Goal: Task Accomplishment & Management: Use online tool/utility

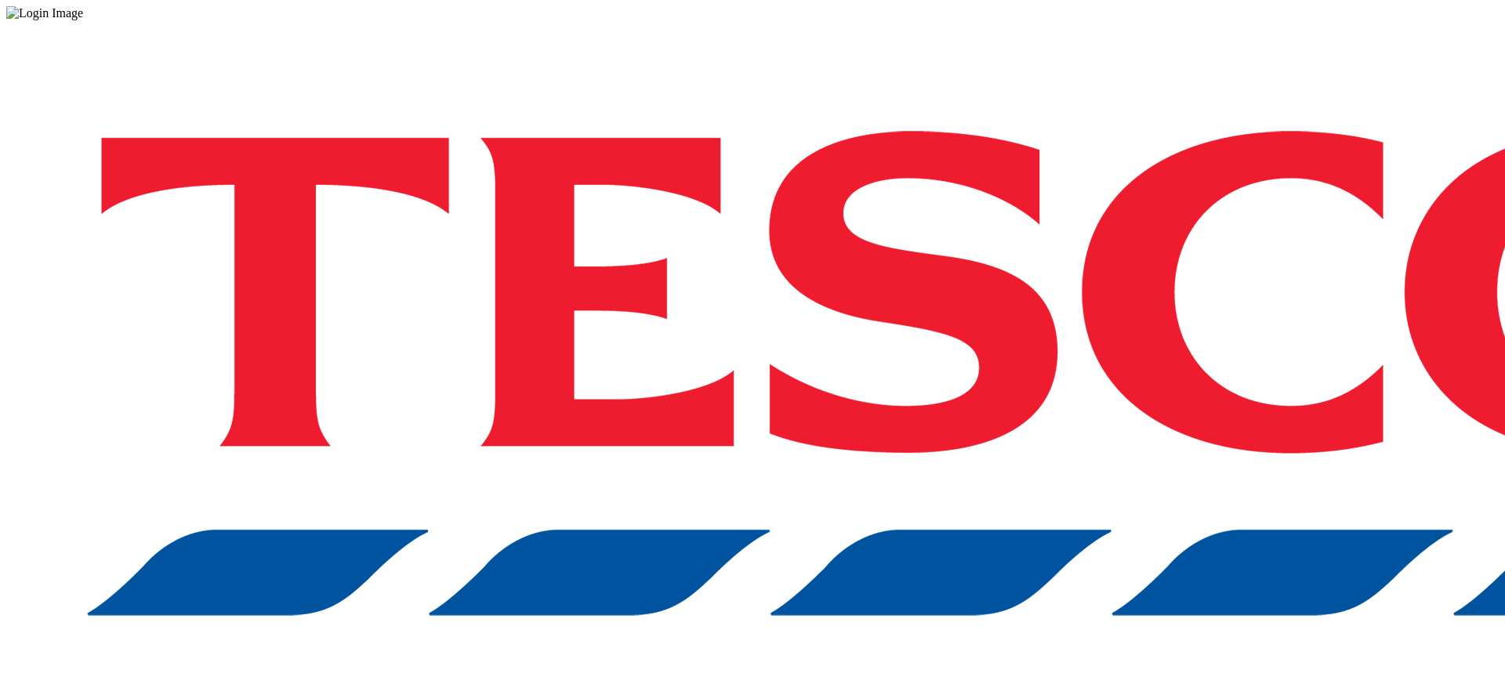
click at [1109, 424] on div "Log in to the Spectra’s dashboard using [PERSON_NAME]’s credentials. If you don…" at bounding box center [752, 409] width 1492 height 779
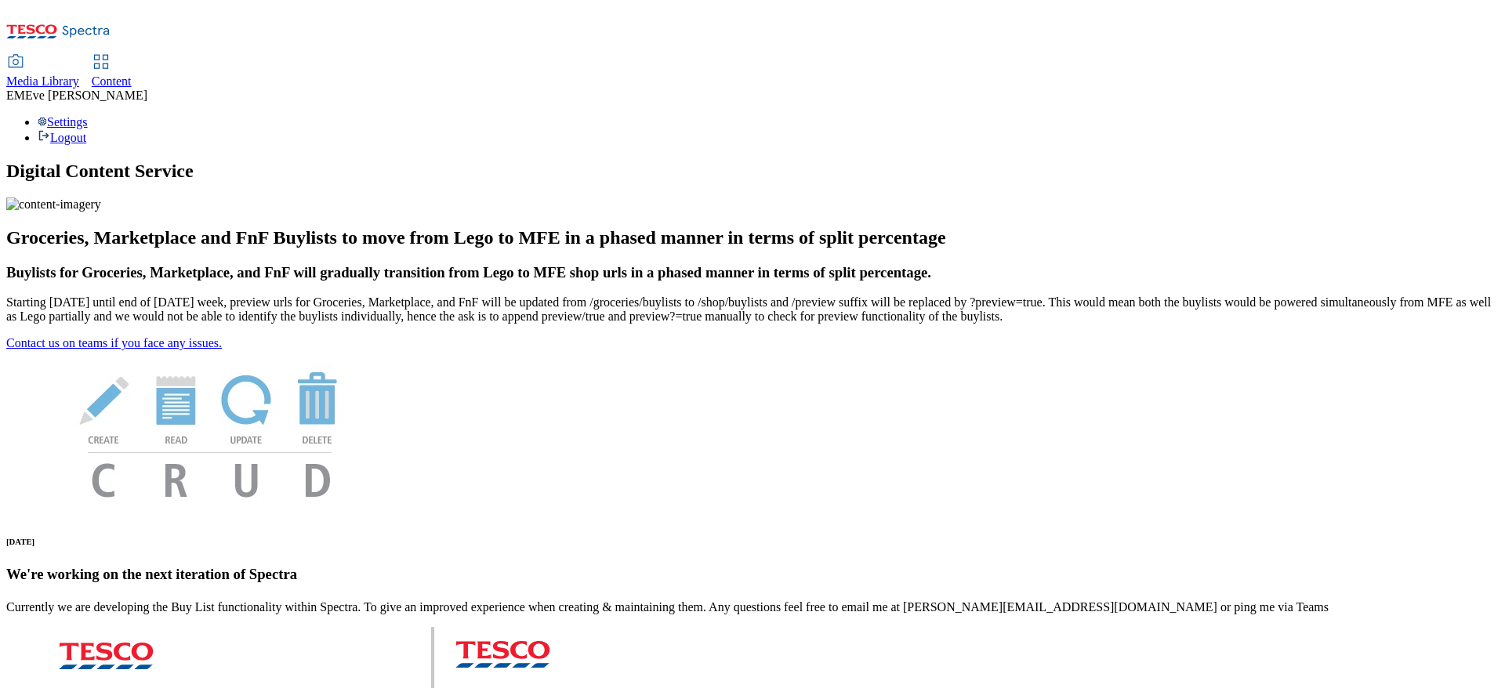
click at [132, 74] on span "Content" at bounding box center [112, 80] width 40 height 13
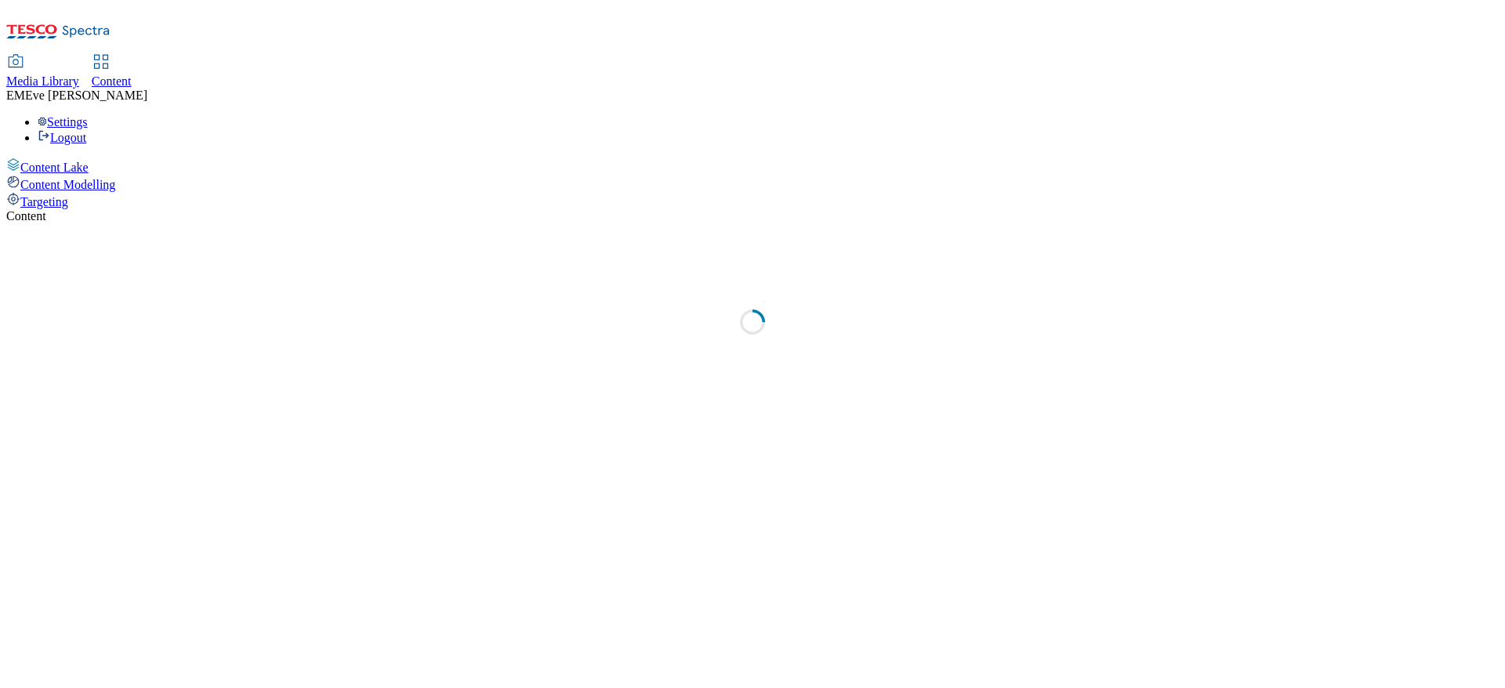
select select "ghs-uk"
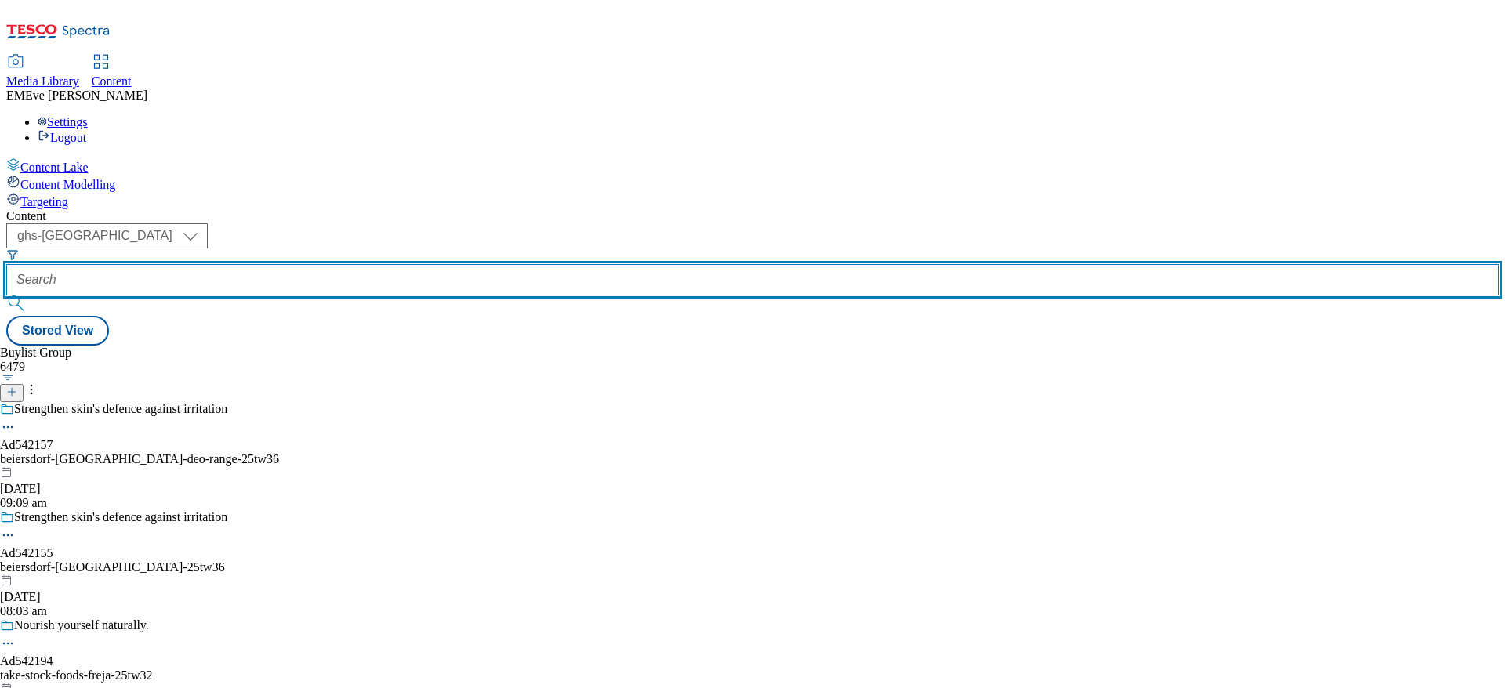
click at [356, 264] on input "text" at bounding box center [752, 279] width 1492 height 31
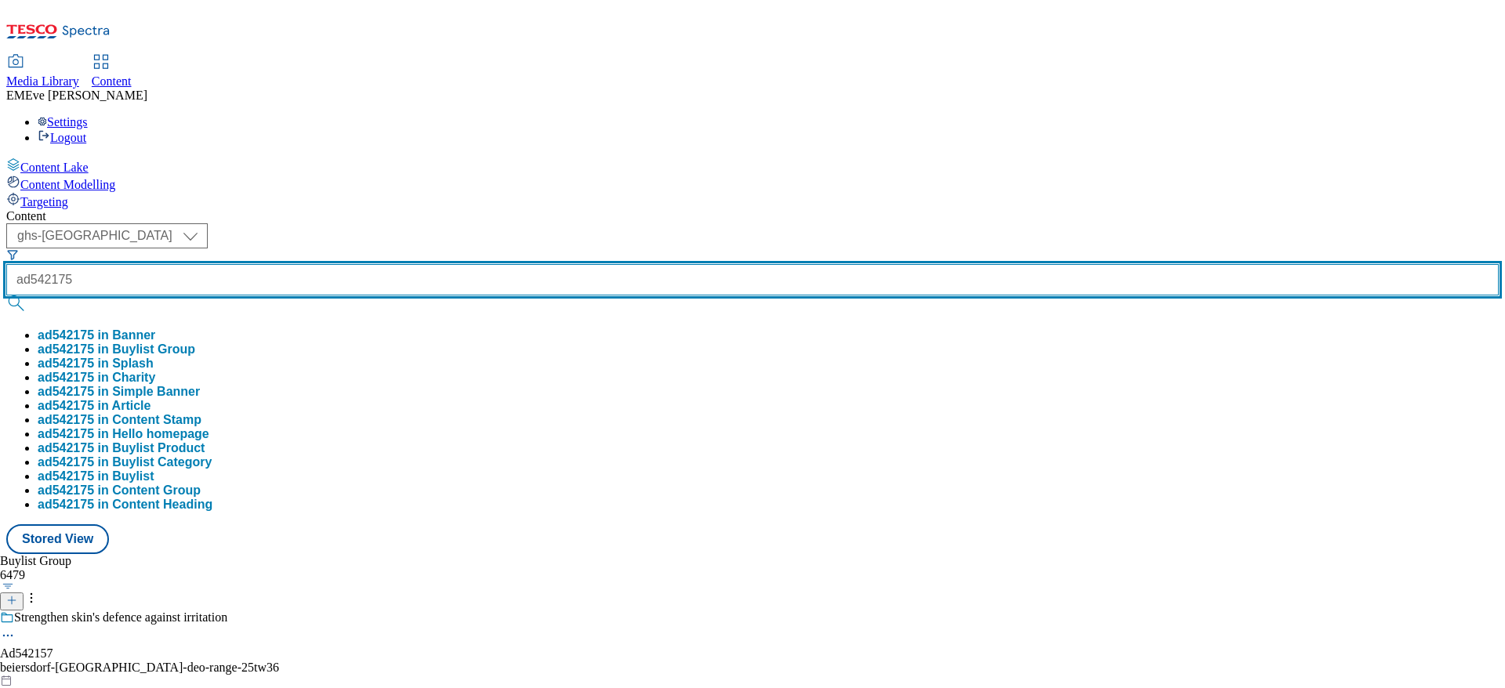
type input "ad542175"
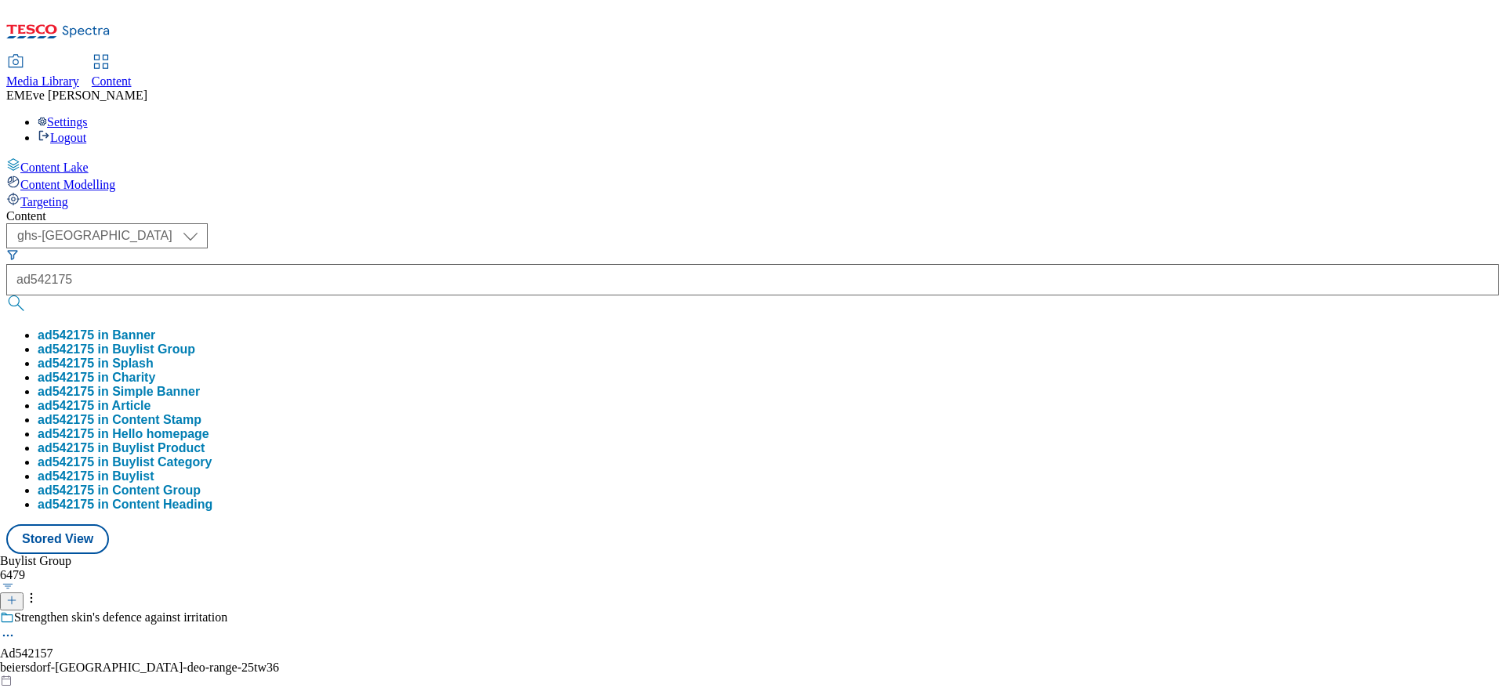
click at [195, 342] on button "ad542175 in Buylist Group" at bounding box center [117, 349] width 158 height 14
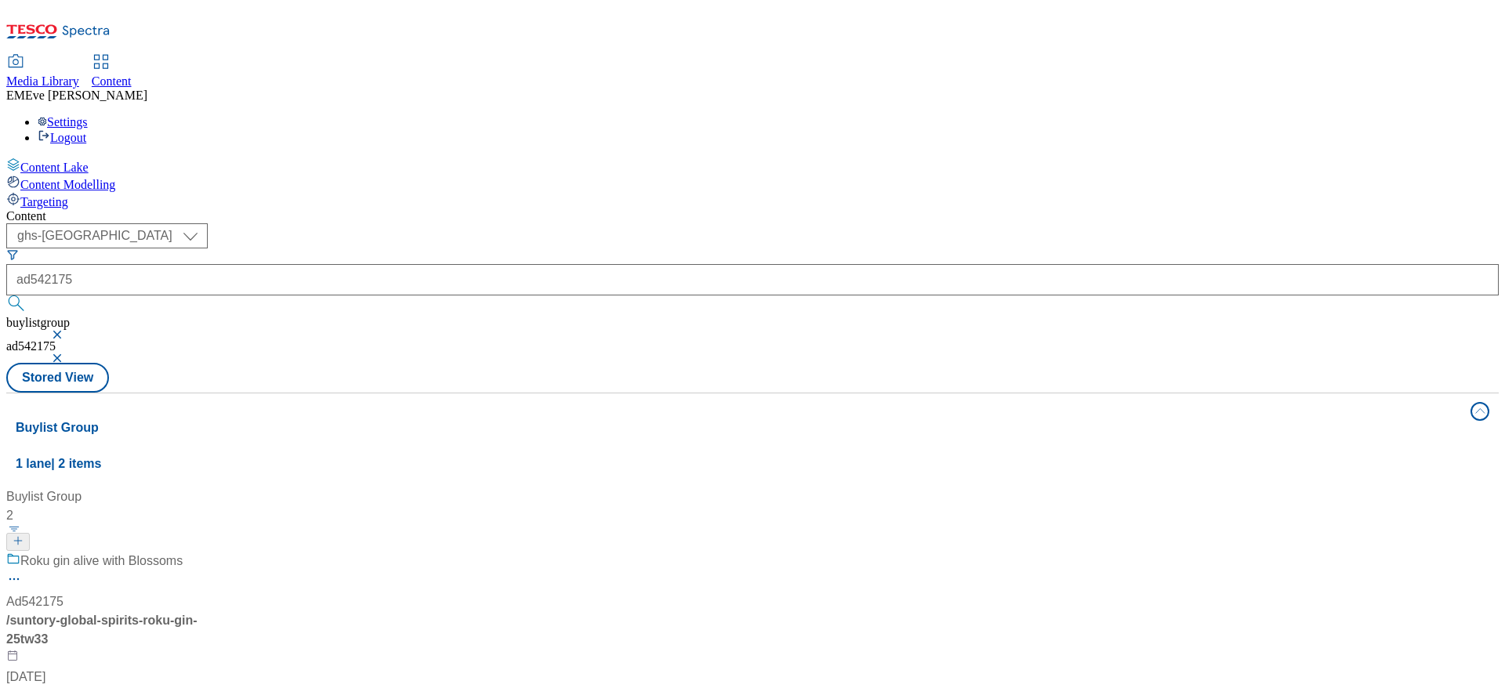
click at [202, 552] on div "Roku gin alive with Blossoms" at bounding box center [104, 572] width 196 height 41
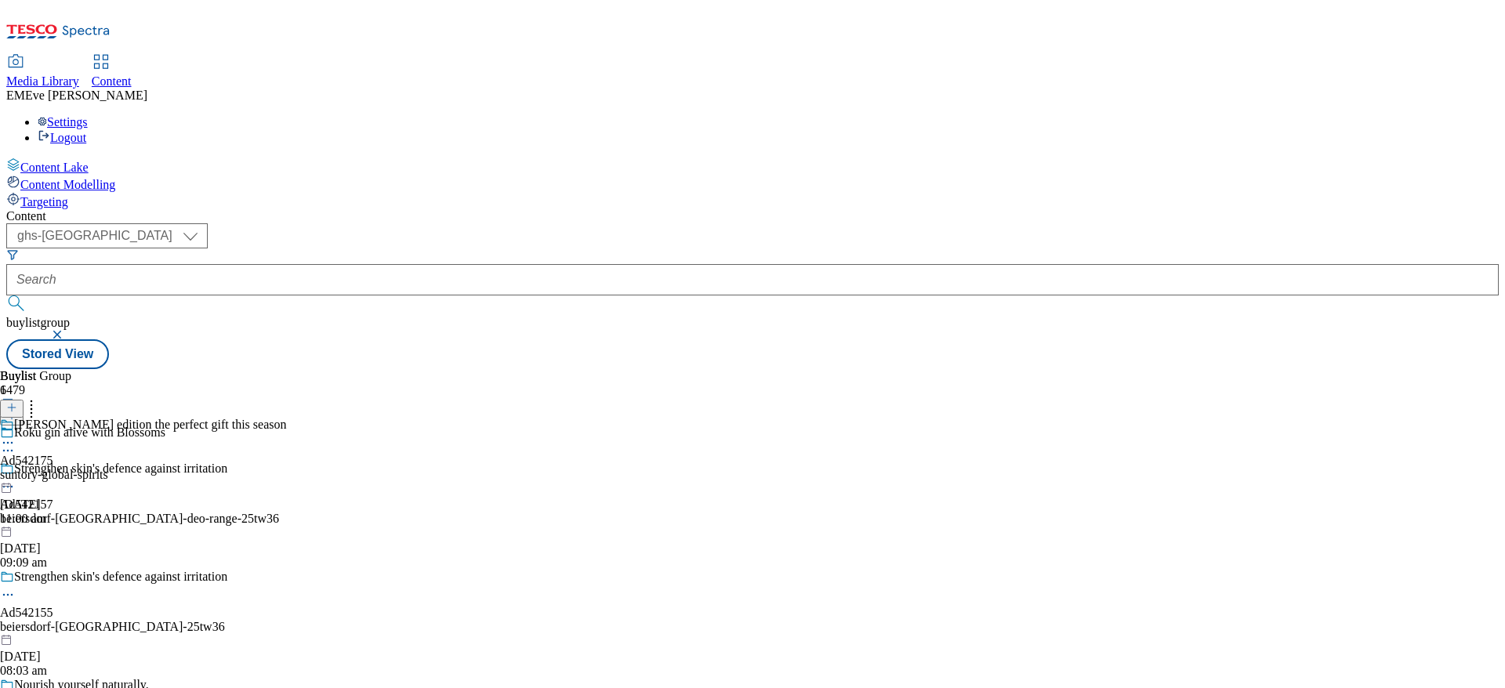
click at [287, 418] on div "Sakura bloom edition the perfect gift this season Ad542175 suntory-global-spiri…" at bounding box center [143, 472] width 287 height 108
click at [155, 418] on div "Suntory Global Spirits Ad542175 suntory-global-spirits-roku-gin 23 Sept 2025 11…" at bounding box center [77, 472] width 155 height 108
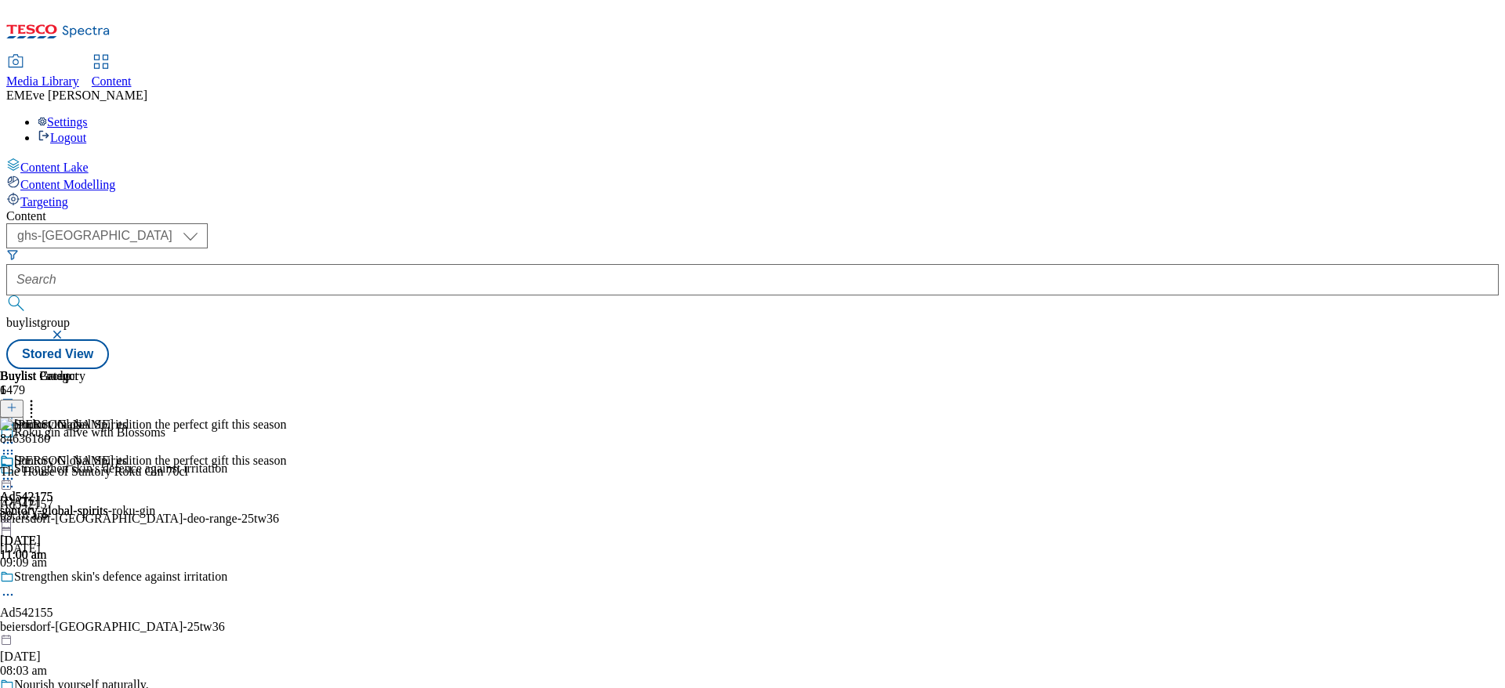
click at [17, 402] on icon at bounding box center [11, 407] width 11 height 11
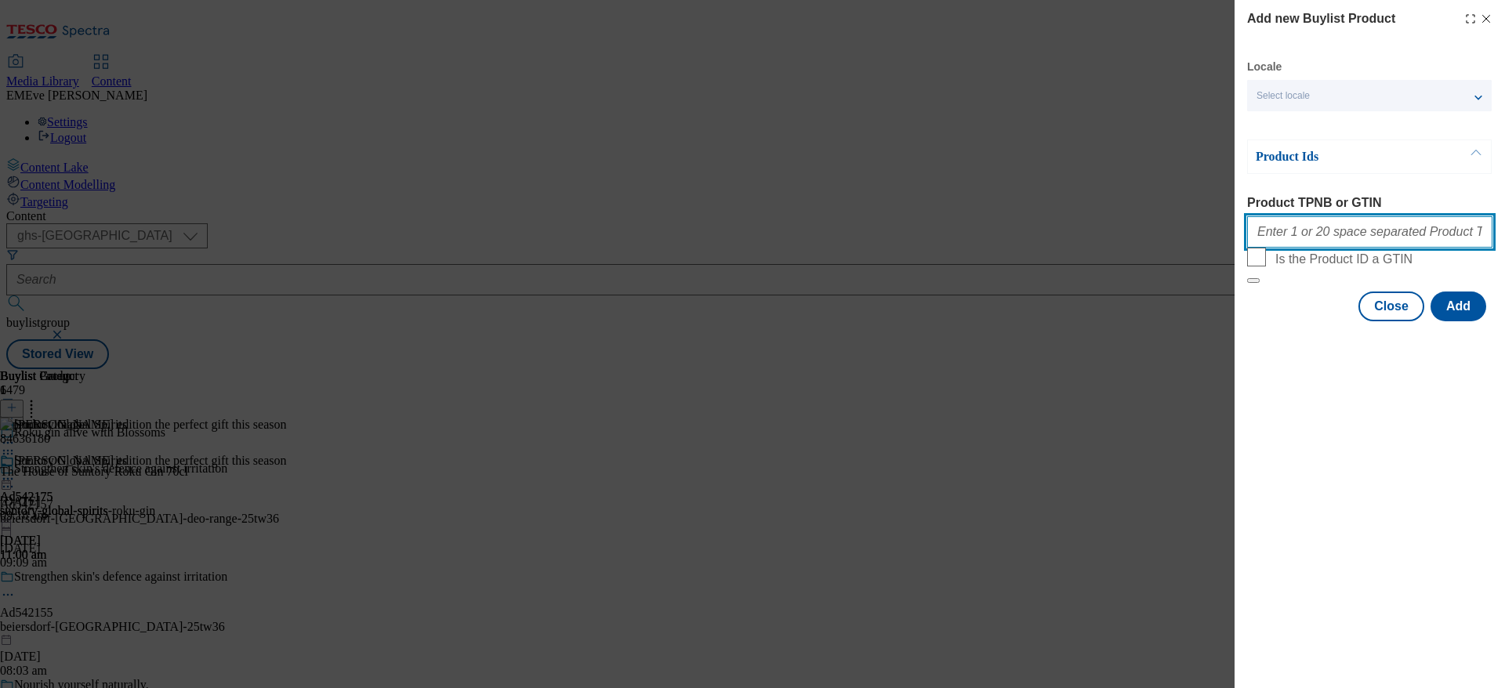
click at [1383, 229] on input "Product TPNB or GTIN" at bounding box center [1369, 231] width 245 height 31
paste input "092602035"
type input "092602035"
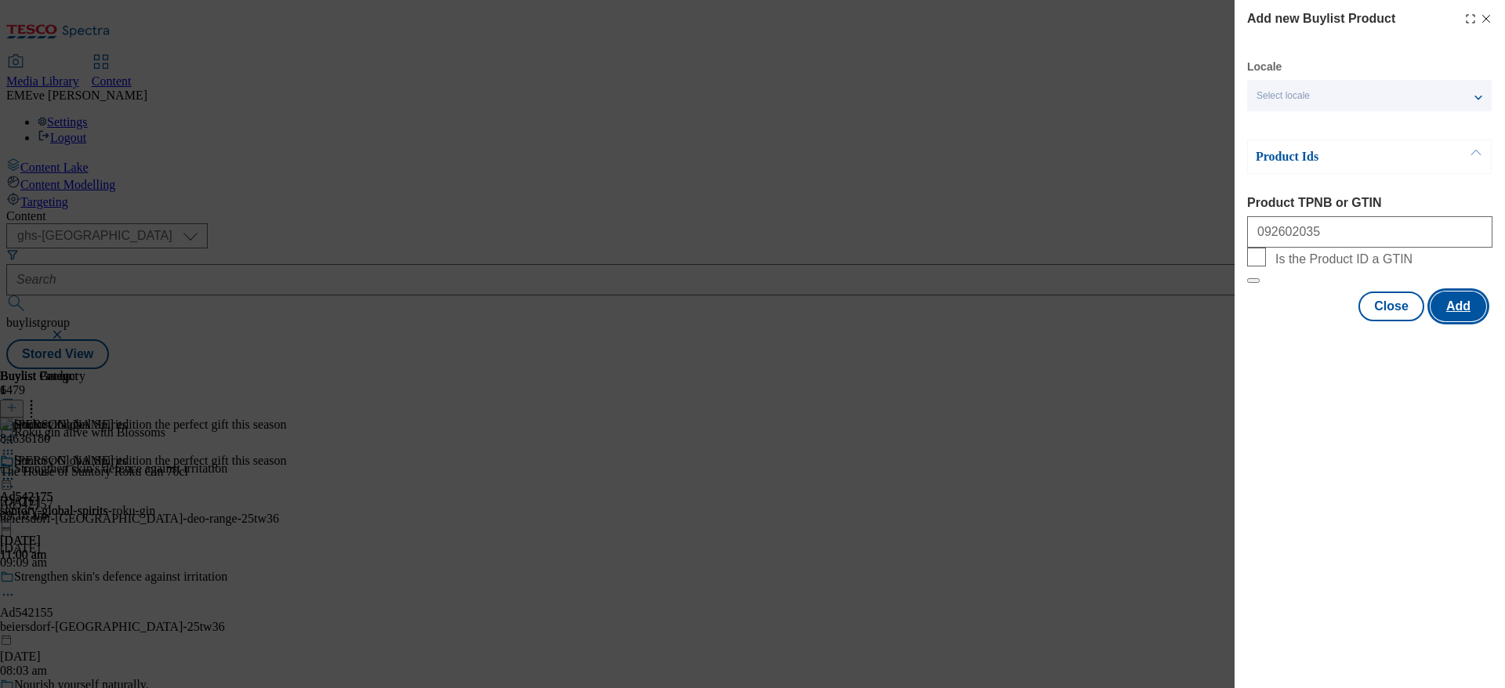
click at [1474, 321] on button "Add" at bounding box center [1458, 307] width 56 height 30
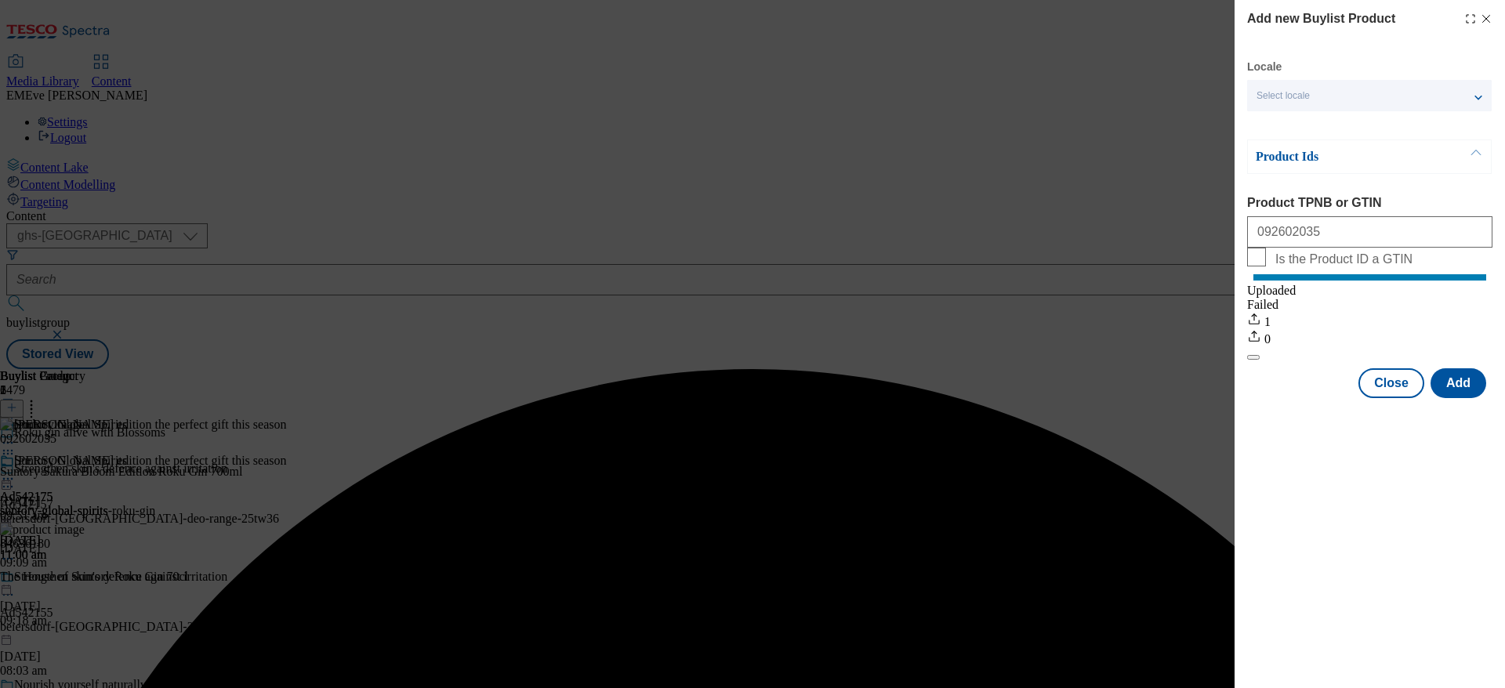
click at [835, 539] on div "Add new Buylist Product Locale Select locale English Welsh Product Ids Product …" at bounding box center [752, 344] width 1505 height 688
click at [1405, 394] on button "Close" at bounding box center [1391, 383] width 66 height 30
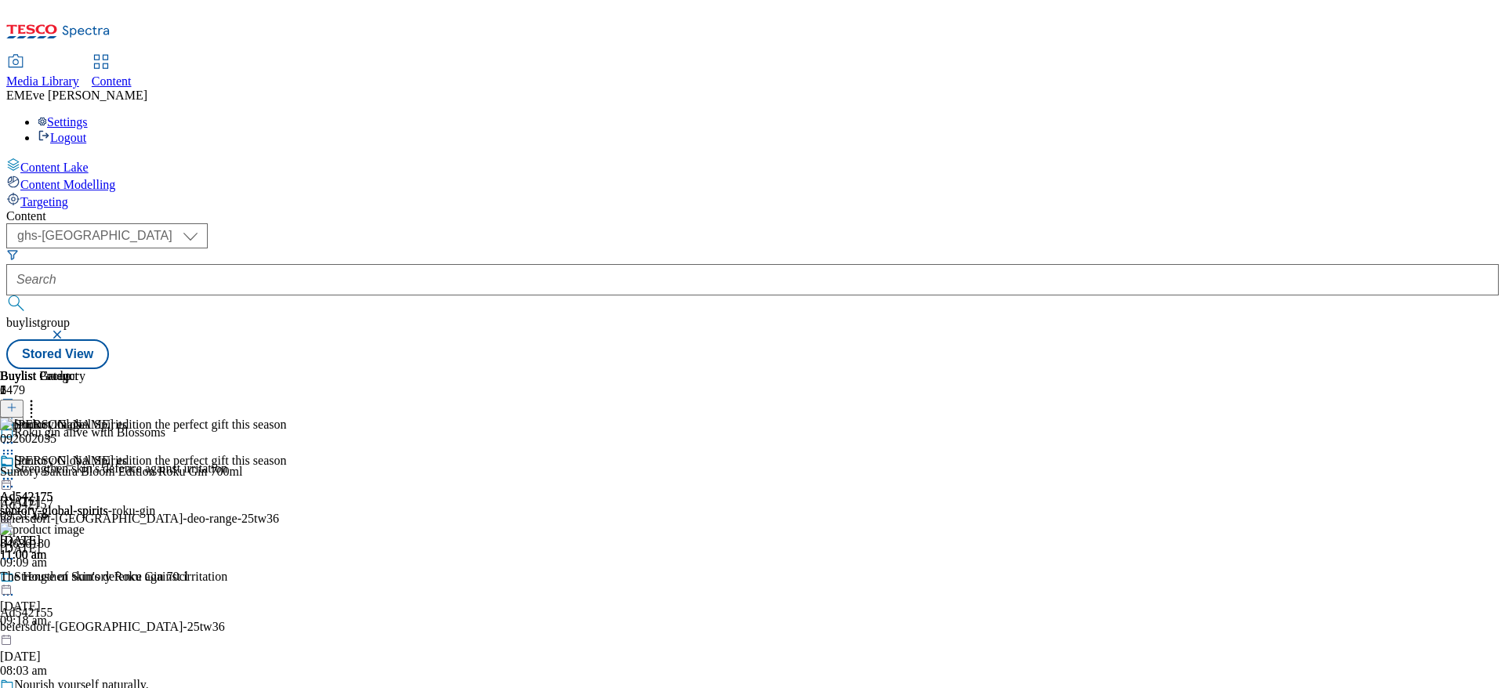
click at [5, 478] on circle at bounding box center [4, 479] width 2 height 2
click at [99, 651] on span "Un-publish" at bounding box center [74, 657] width 50 height 12
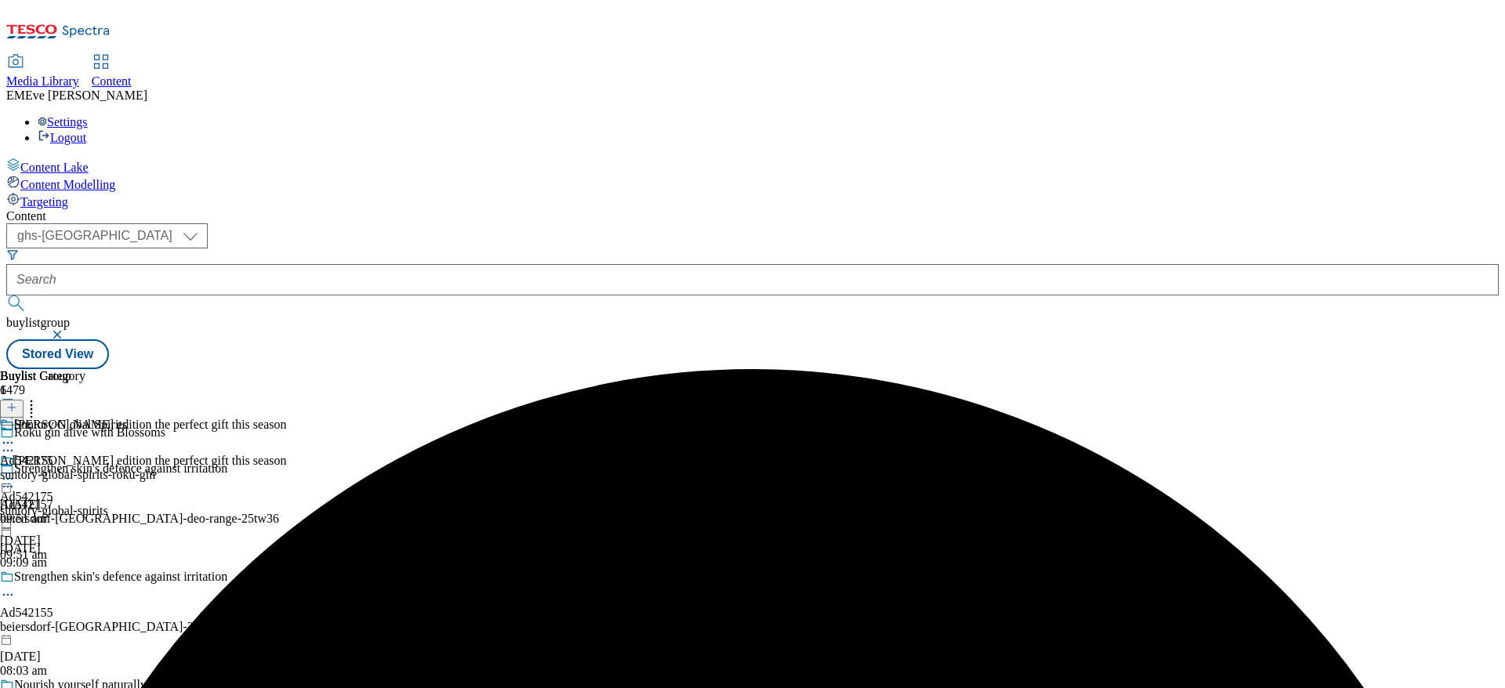
click at [16, 471] on icon at bounding box center [8, 479] width 16 height 16
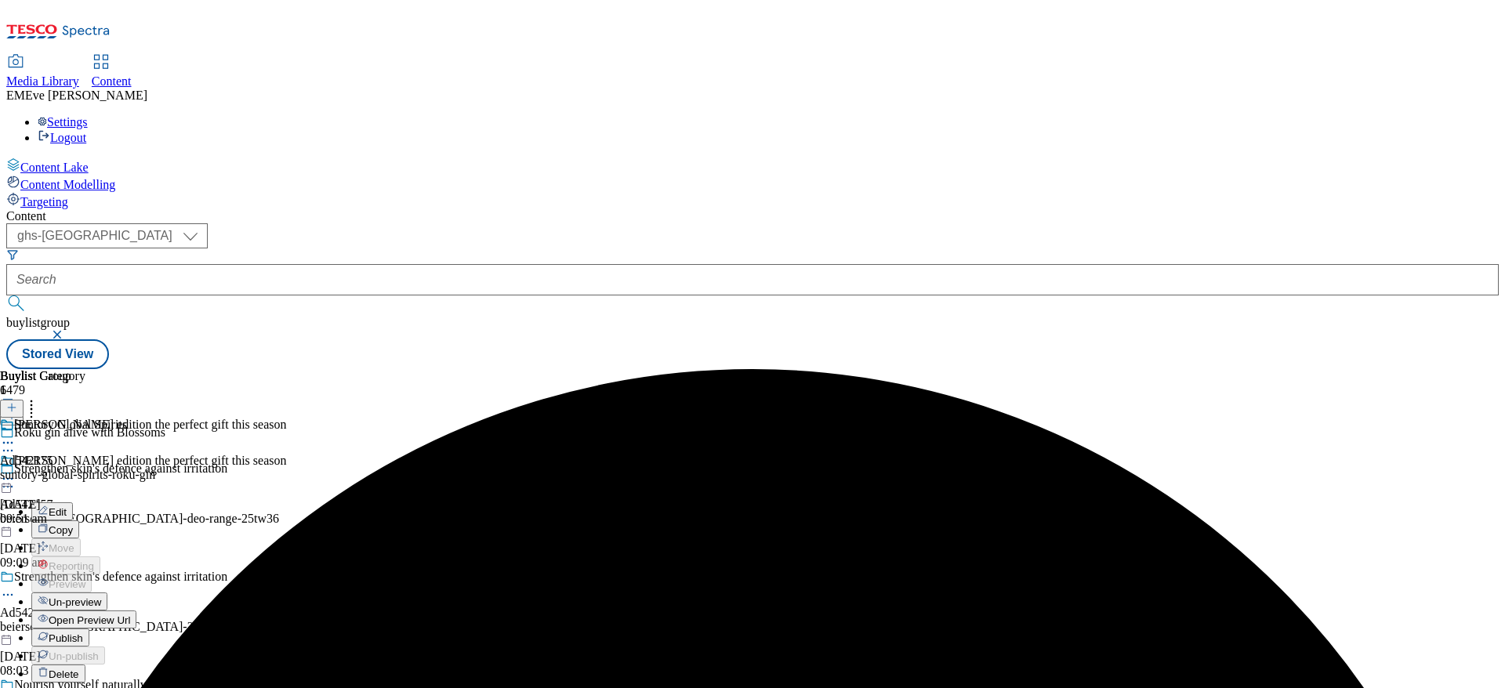
click at [107, 593] on button "Un-preview" at bounding box center [69, 602] width 76 height 18
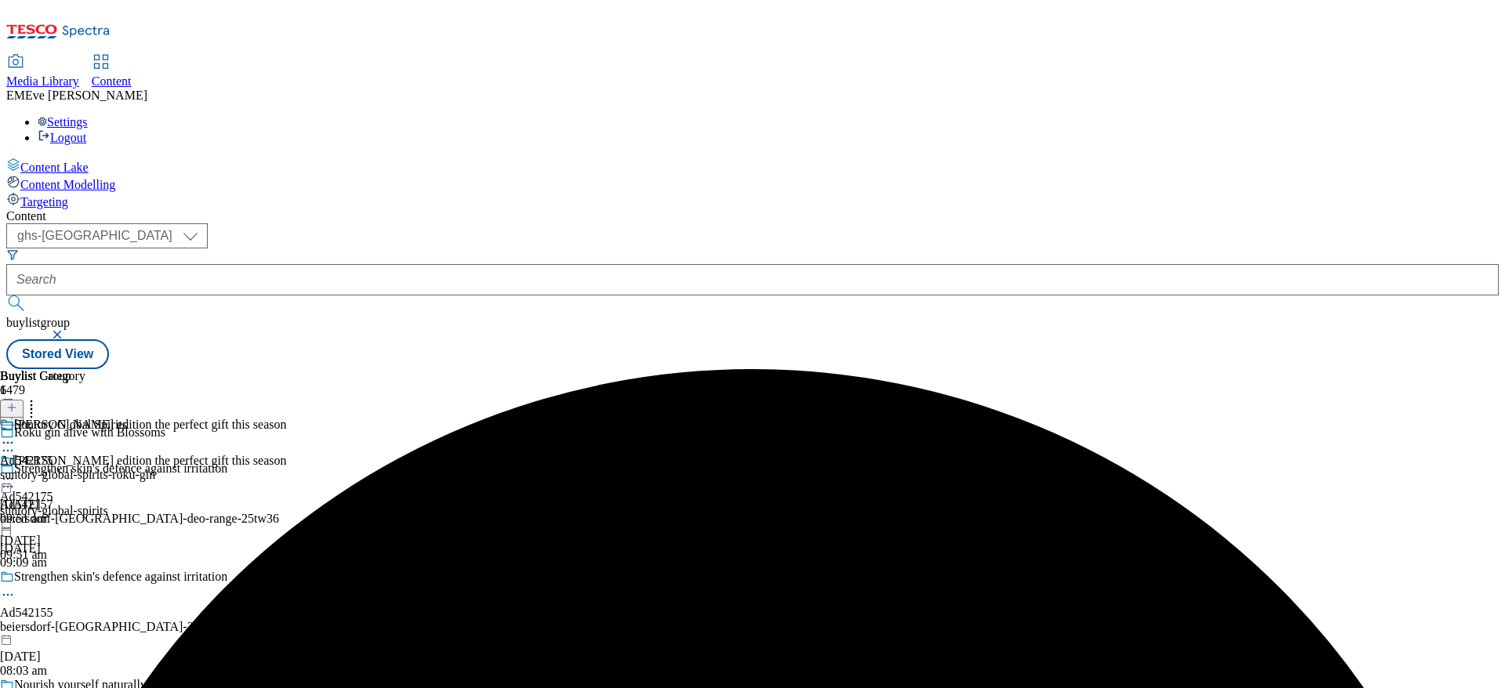
click at [16, 471] on icon at bounding box center [8, 479] width 16 height 16
click at [85, 578] on span "Preview" at bounding box center [67, 584] width 37 height 12
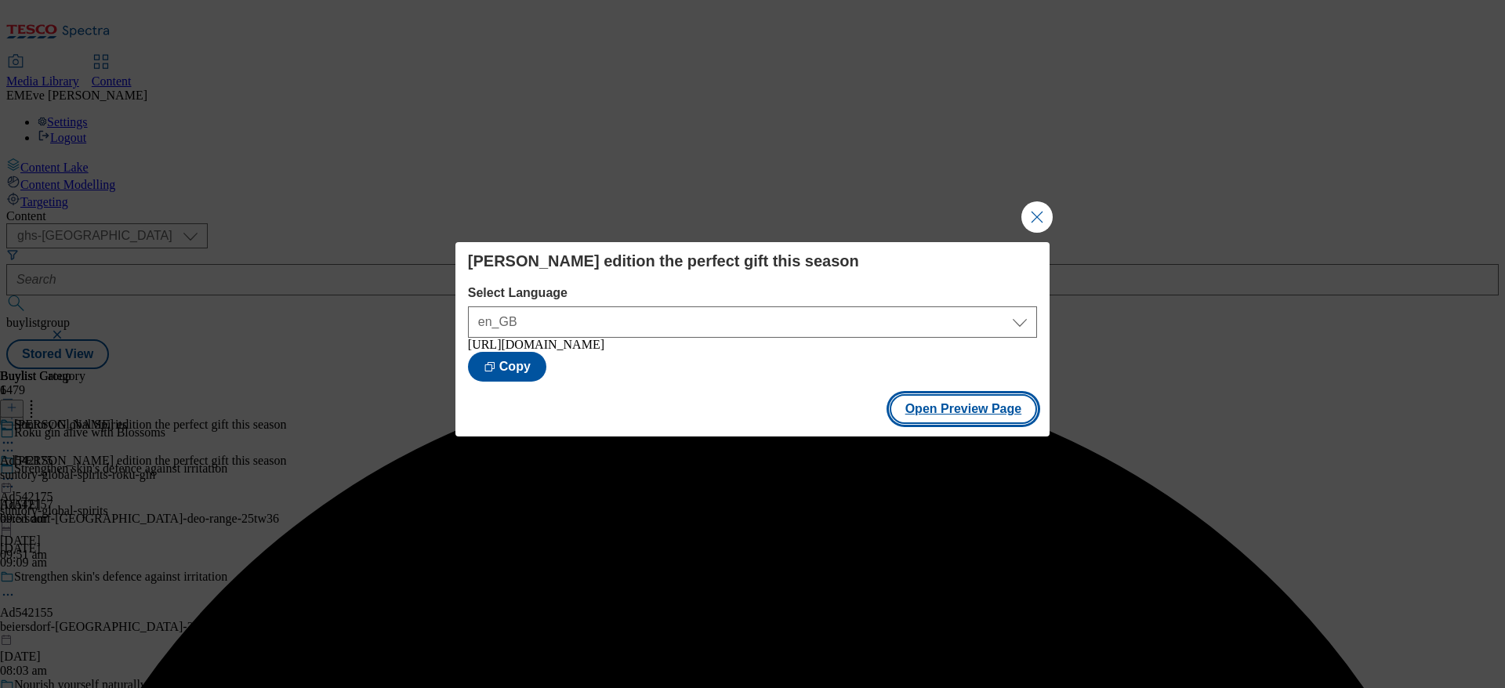
click at [929, 415] on button "Open Preview Page" at bounding box center [964, 409] width 148 height 30
click at [1044, 219] on button "Close Modal" at bounding box center [1036, 216] width 31 height 31
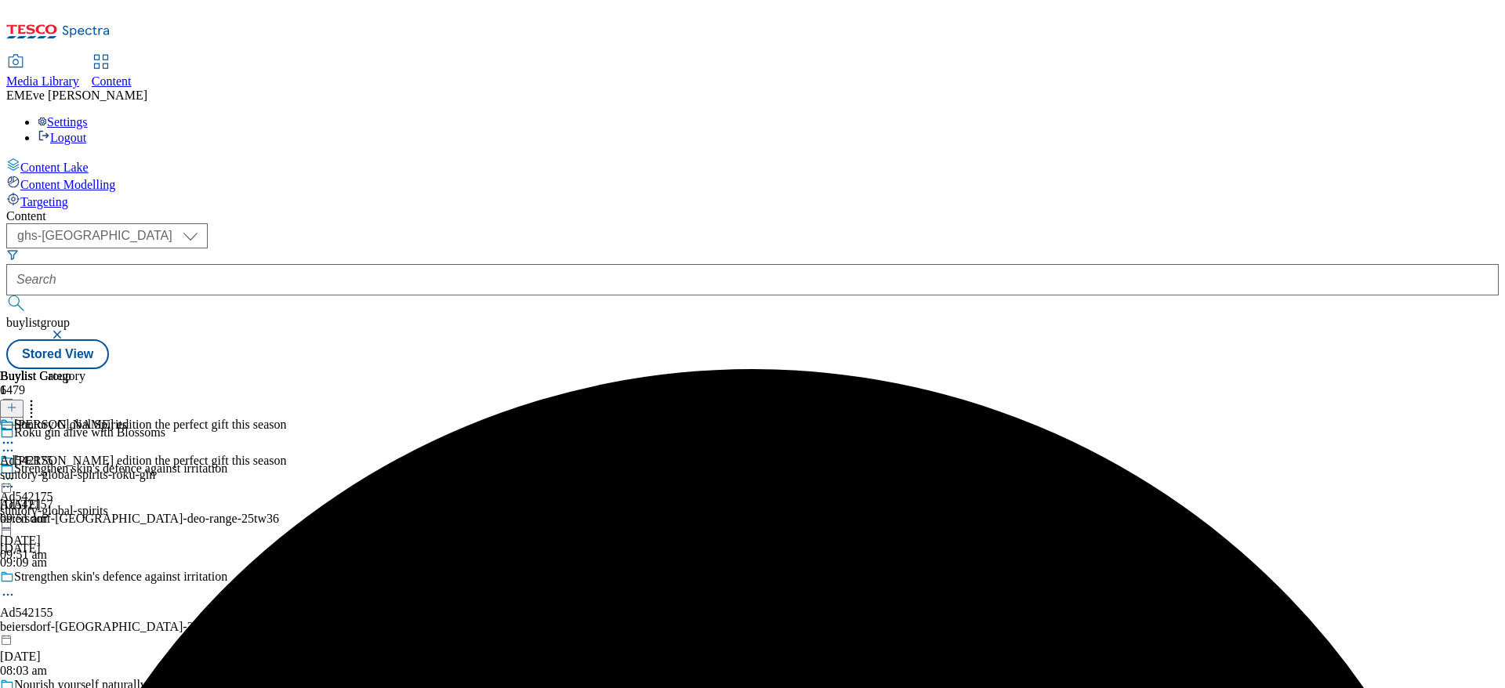
click at [287, 454] on div "Sakura bloom edition the perfect gift this season Ad542175 suntory-global-spiri…" at bounding box center [143, 508] width 287 height 108
click at [16, 471] on icon at bounding box center [8, 479] width 16 height 16
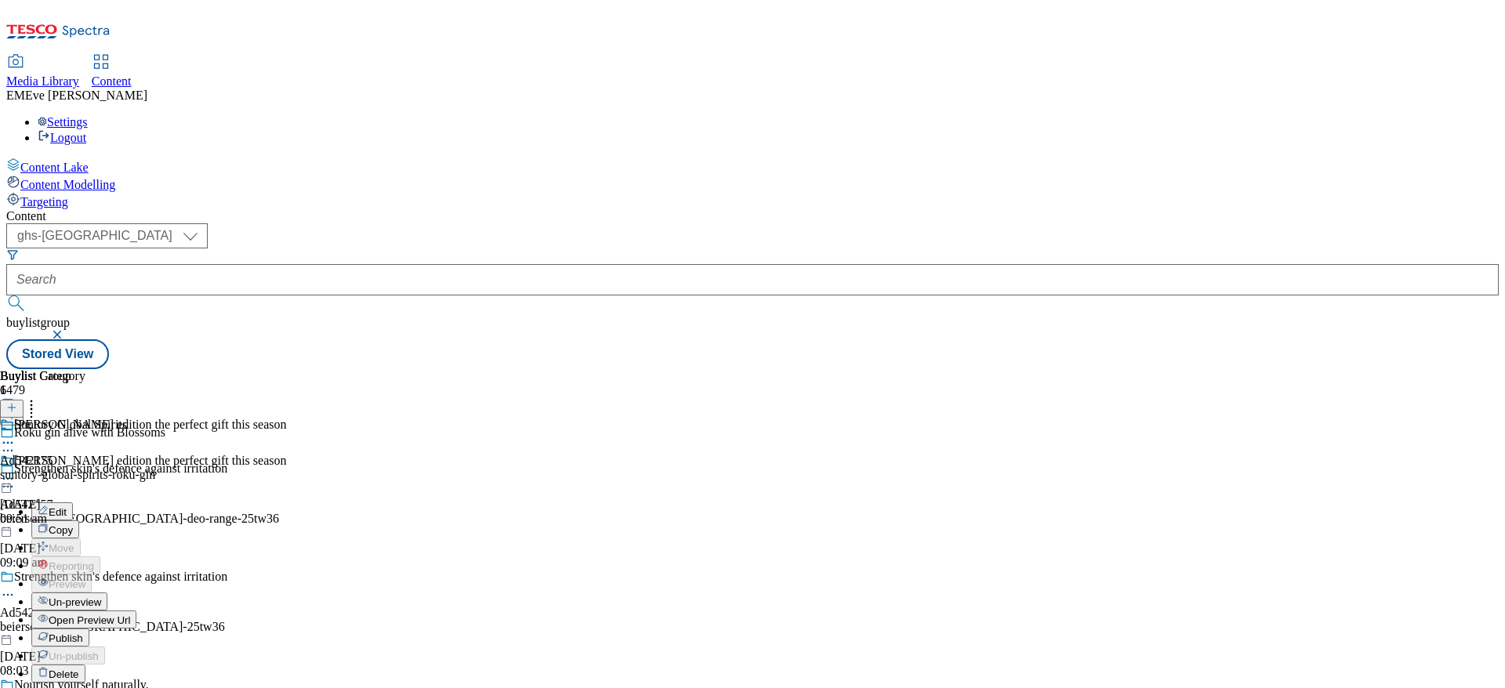
click at [83, 632] on span "Publish" at bounding box center [66, 638] width 34 height 12
